Goal: Find contact information: Find contact information

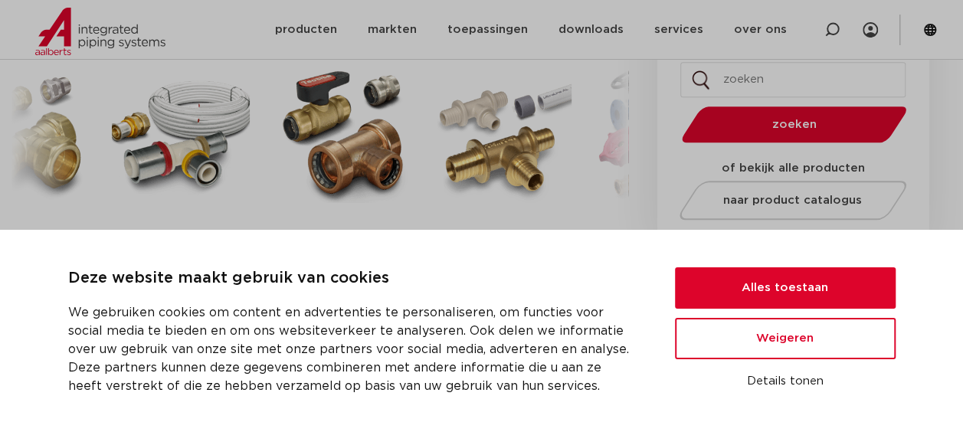
scroll to position [444, 0]
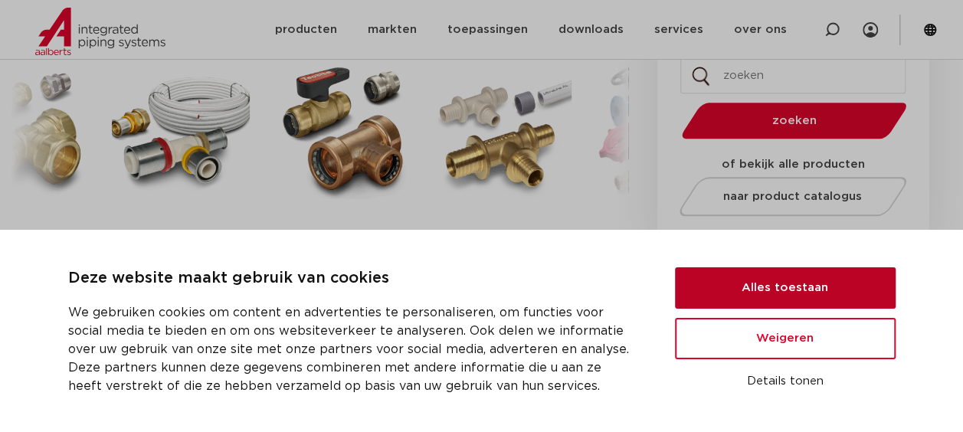
click at [786, 285] on button "Alles toestaan" at bounding box center [785, 287] width 221 height 41
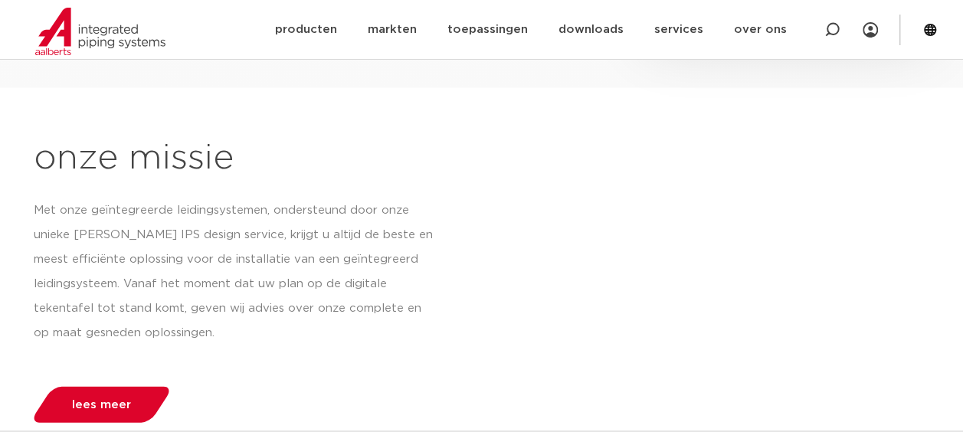
scroll to position [1478, 0]
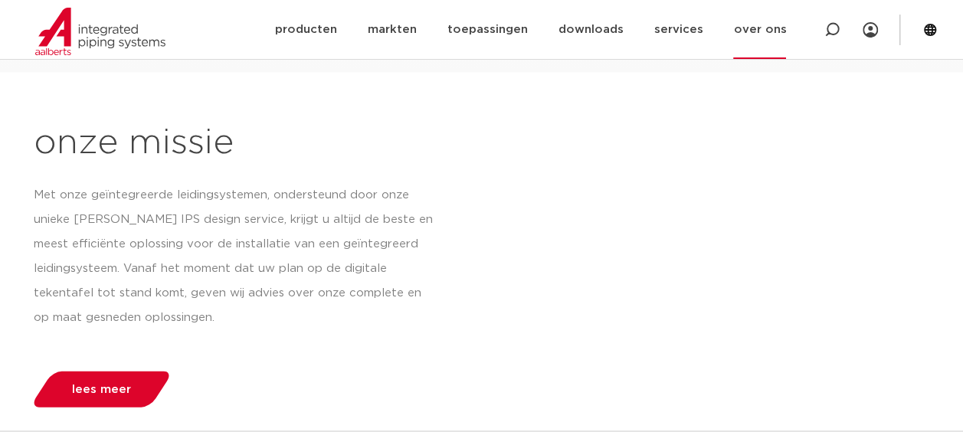
click at [758, 29] on link "over ons" at bounding box center [759, 29] width 53 height 59
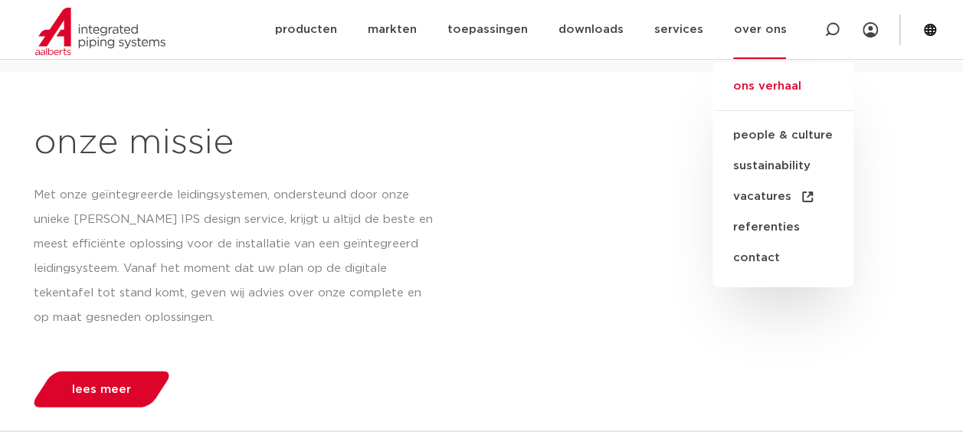
click at [793, 89] on link "ons verhaal" at bounding box center [782, 94] width 141 height 34
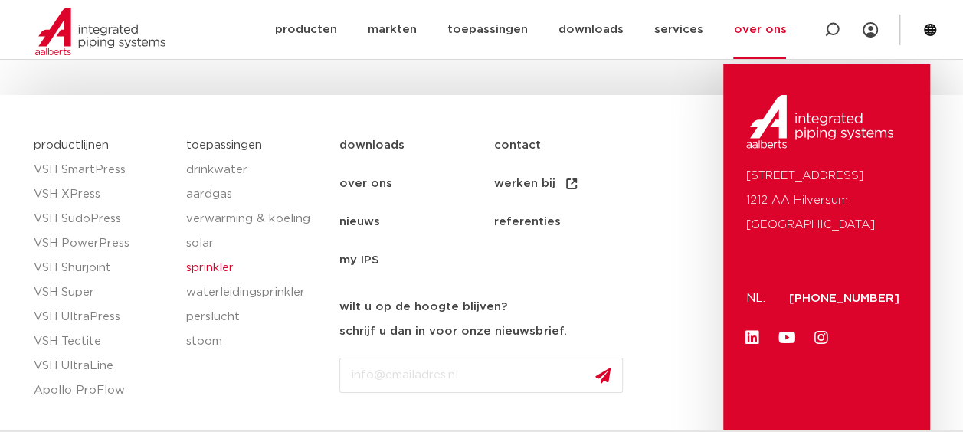
scroll to position [2450, 0]
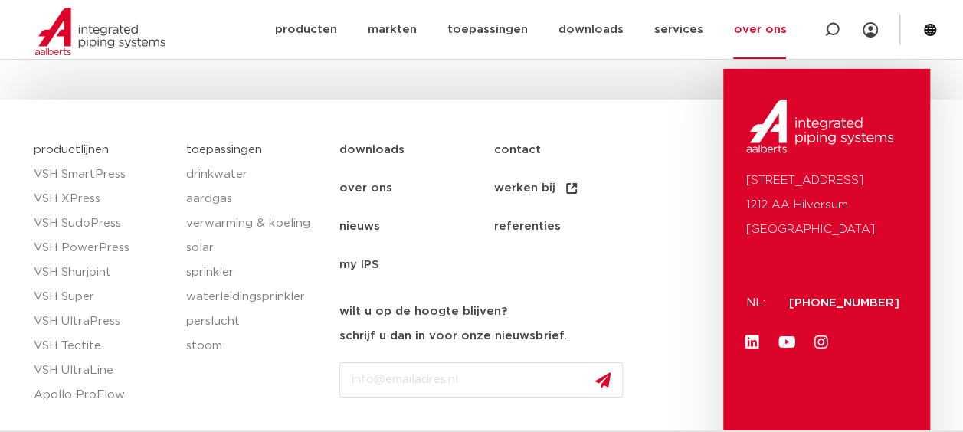
click at [524, 148] on link "contact" at bounding box center [570, 150] width 154 height 38
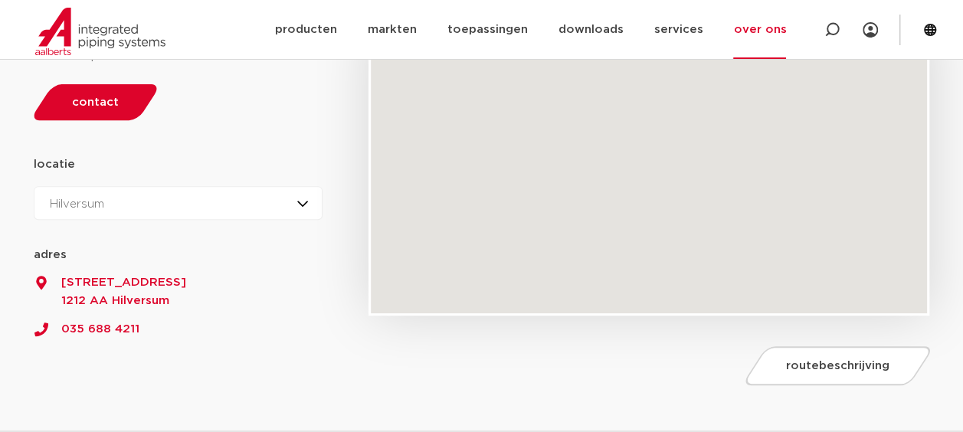
scroll to position [252, 0]
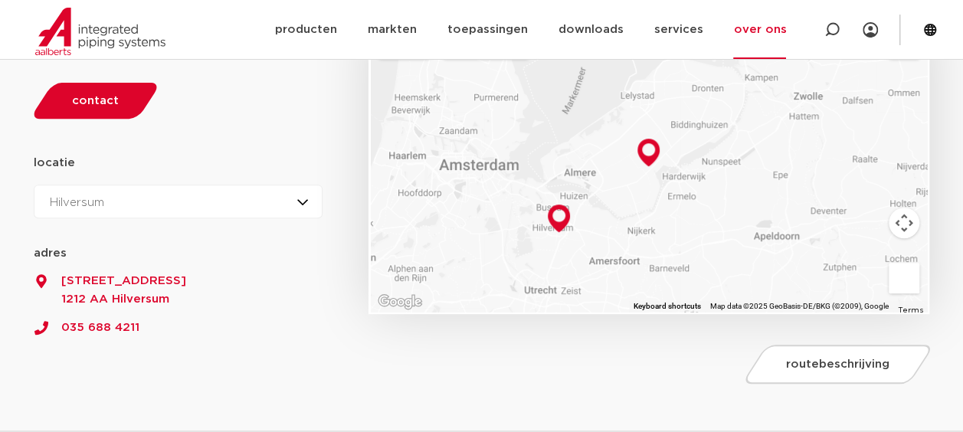
click at [153, 292] on span "3899 AK Zeewolde" at bounding box center [178, 299] width 289 height 18
